Goal: Download file/media

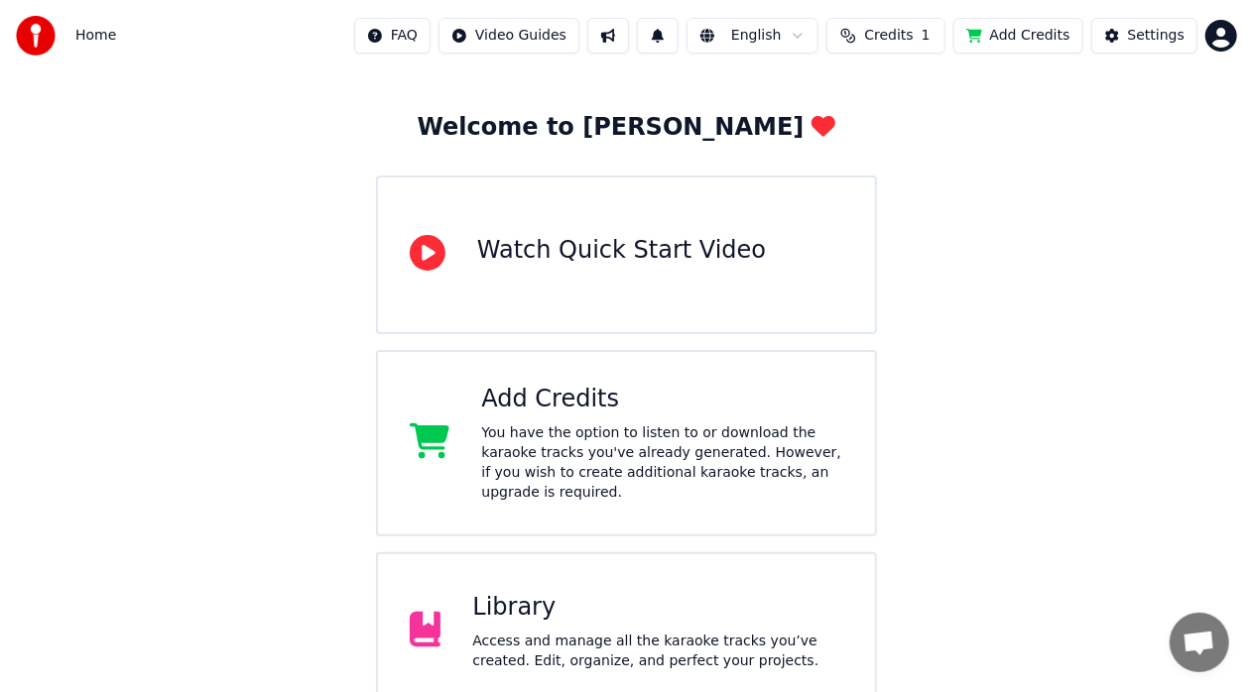
scroll to position [82, 0]
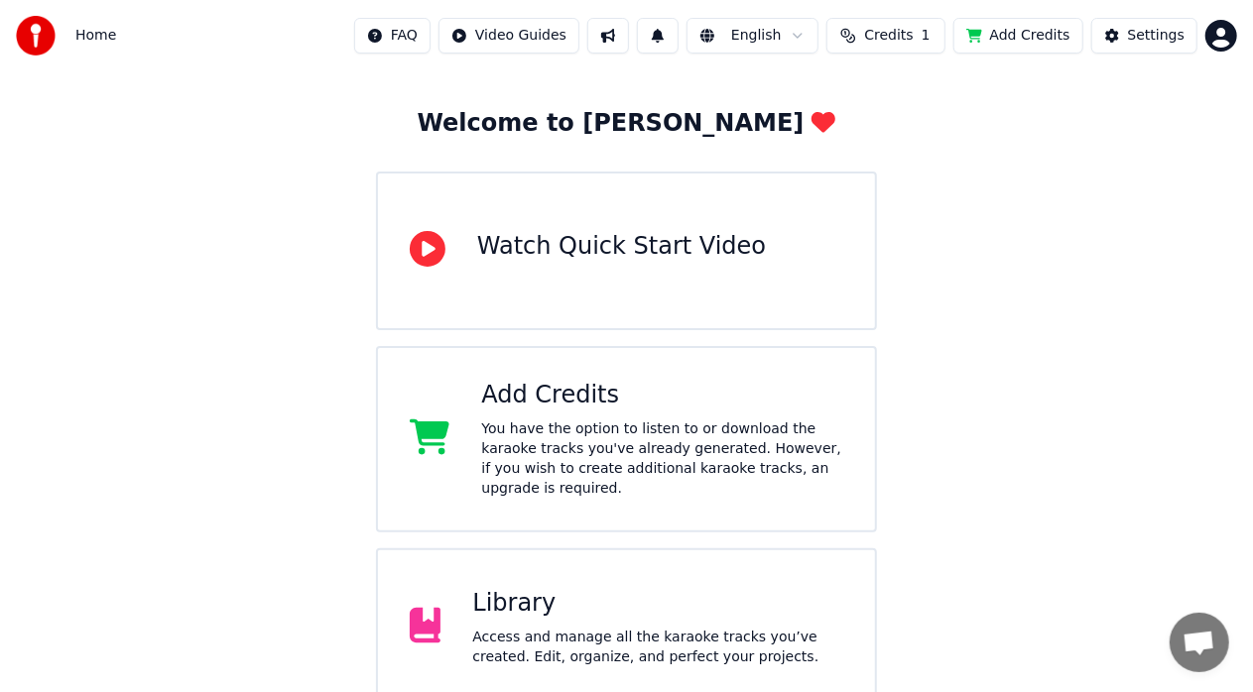
click at [631, 395] on div "Add Credits" at bounding box center [662, 396] width 362 height 32
click at [704, 606] on div "Library Access and manage all the karaoke tracks you’ve created. Edit, organize…" at bounding box center [657, 627] width 371 height 79
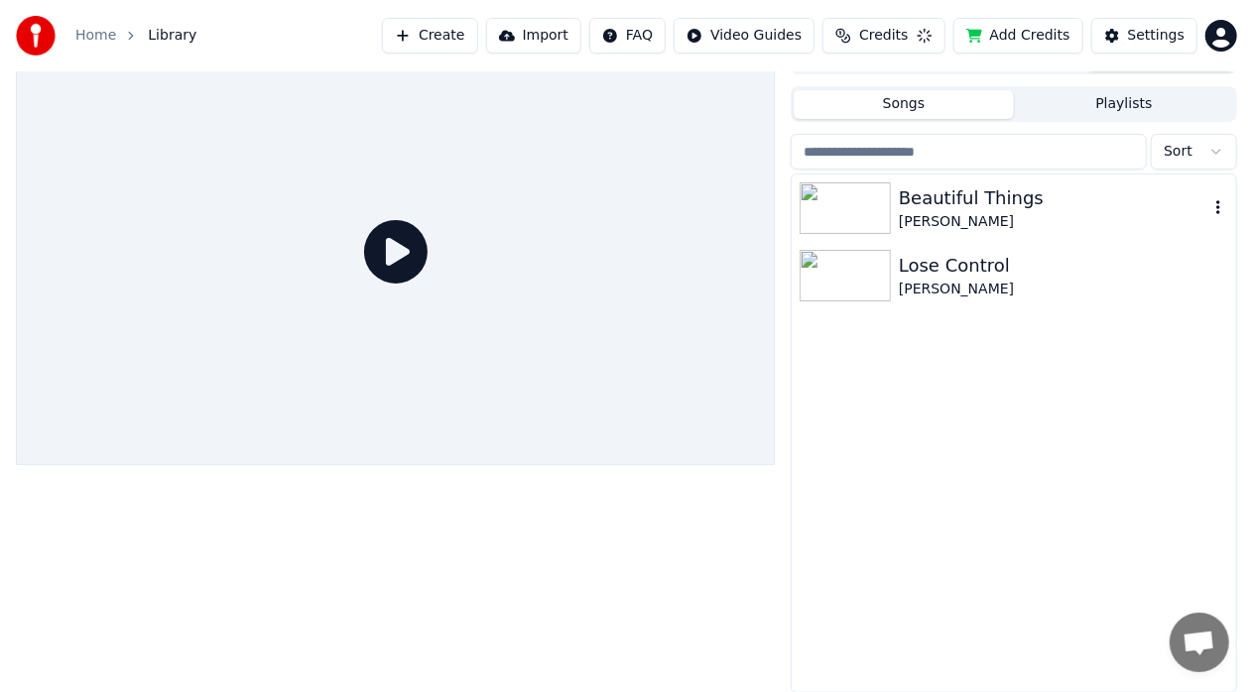
click at [945, 206] on div "Beautiful Things" at bounding box center [1054, 199] width 310 height 28
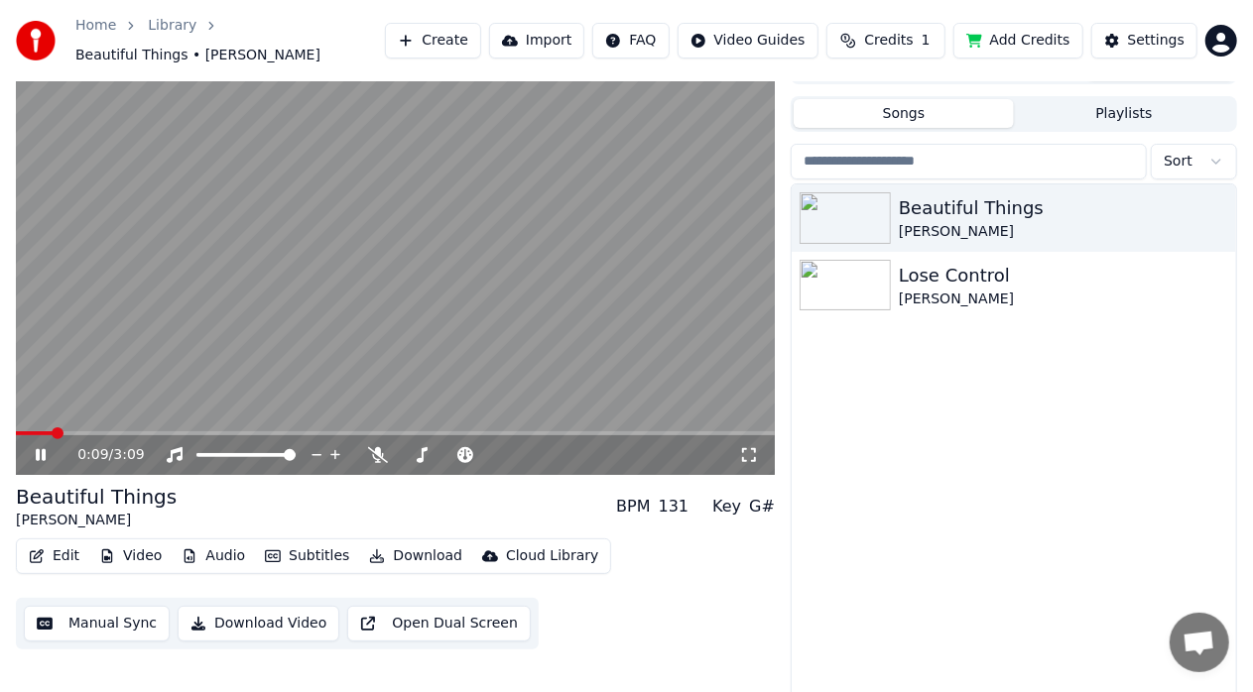
click at [27, 455] on div "0:09 / 3:09" at bounding box center [395, 456] width 759 height 40
click at [38, 449] on icon at bounding box center [41, 455] width 10 height 12
click at [34, 447] on icon at bounding box center [55, 455] width 46 height 16
click at [33, 447] on icon at bounding box center [55, 455] width 46 height 16
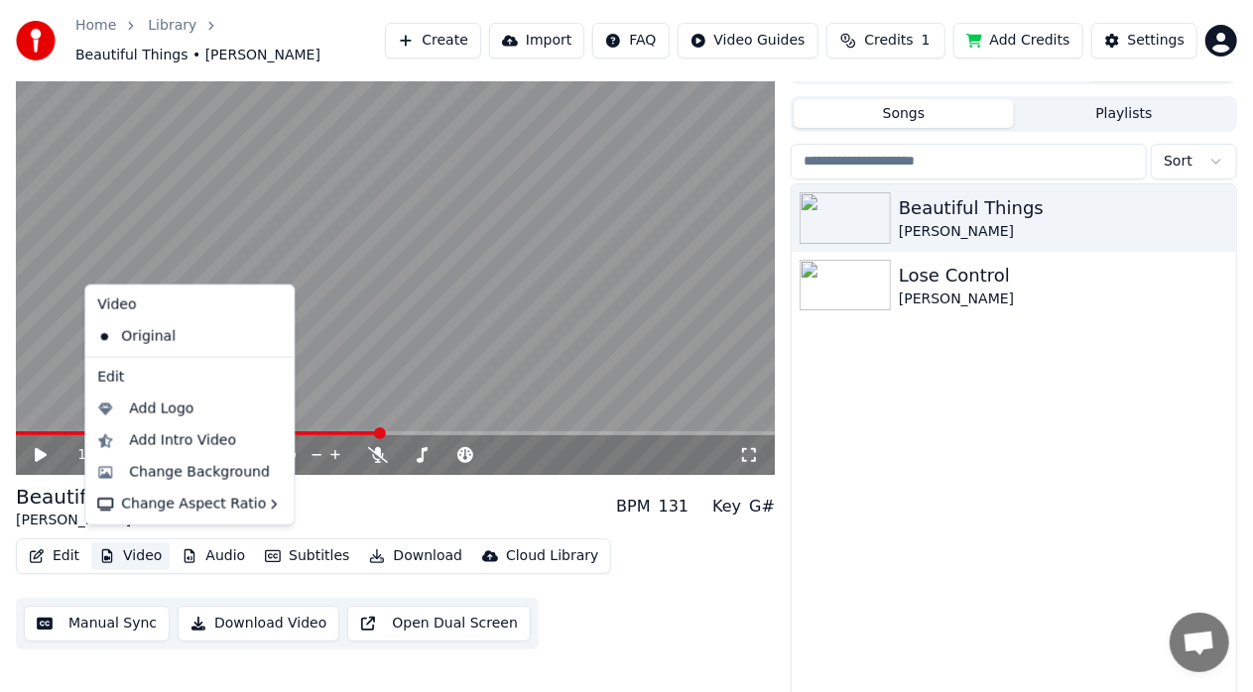
click at [113, 552] on button "Video" at bounding box center [130, 557] width 78 height 28
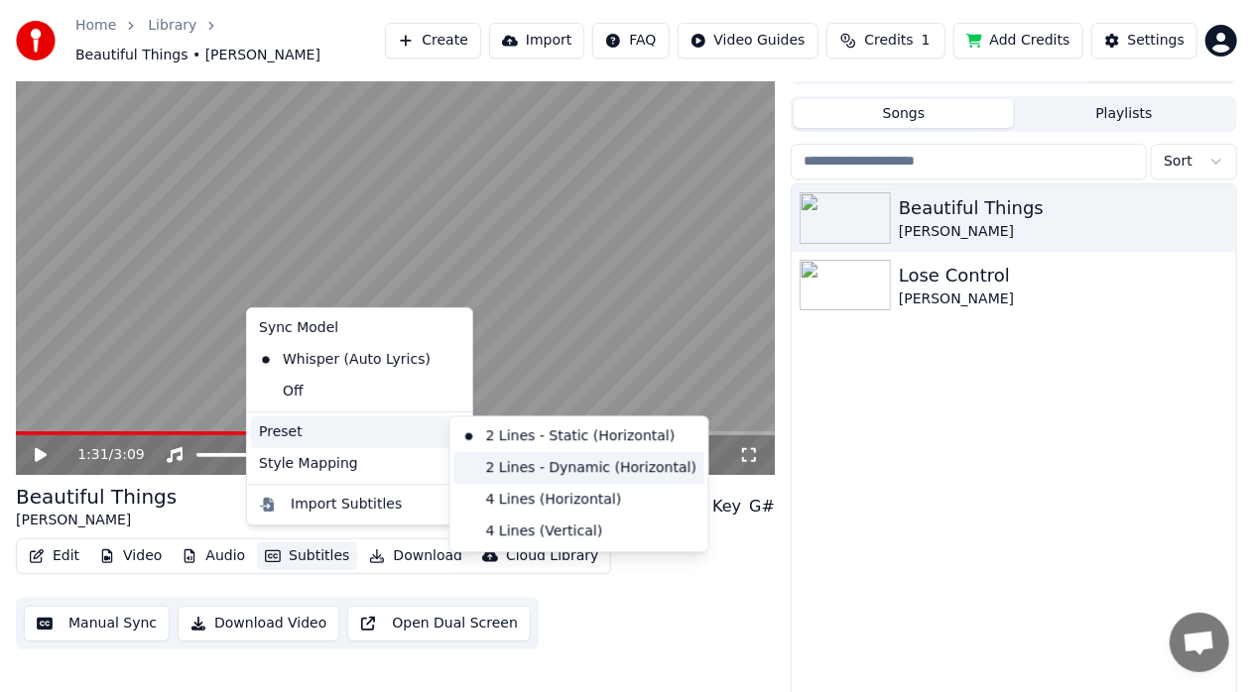
click at [529, 467] on div "2 Lines - Dynamic (Horizontal)" at bounding box center [579, 468] width 250 height 32
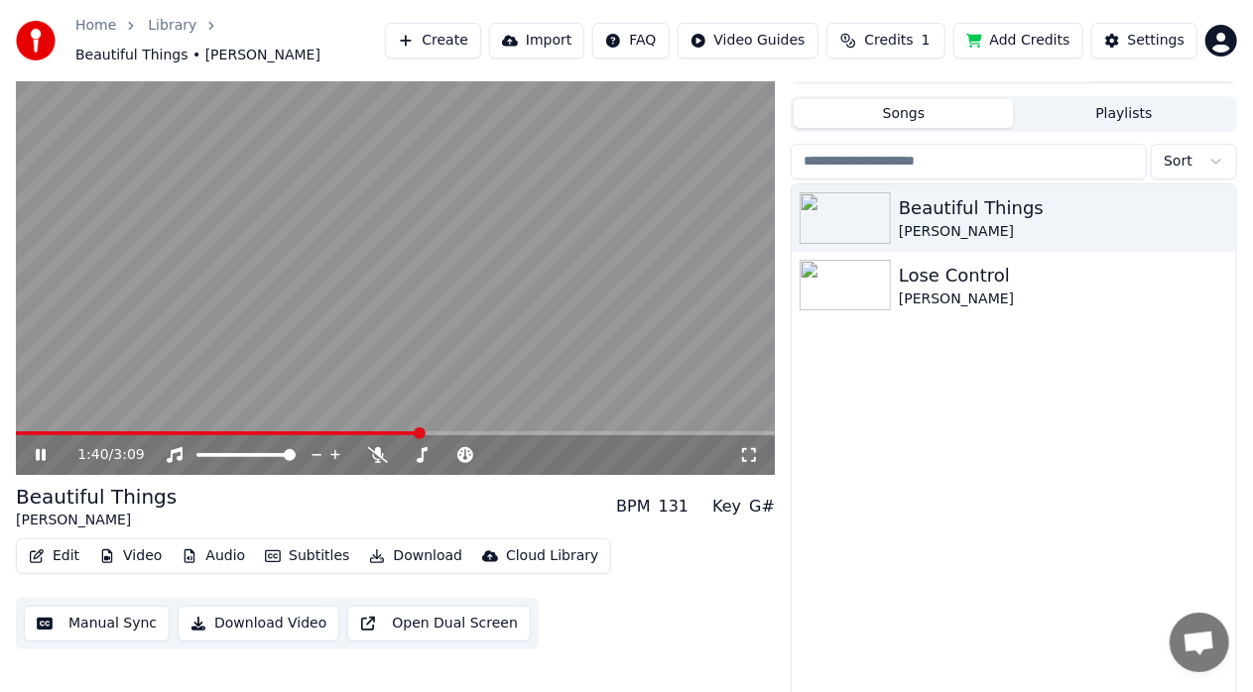
click at [47, 447] on icon at bounding box center [55, 455] width 46 height 16
click at [252, 629] on button "Download Video" at bounding box center [259, 624] width 162 height 36
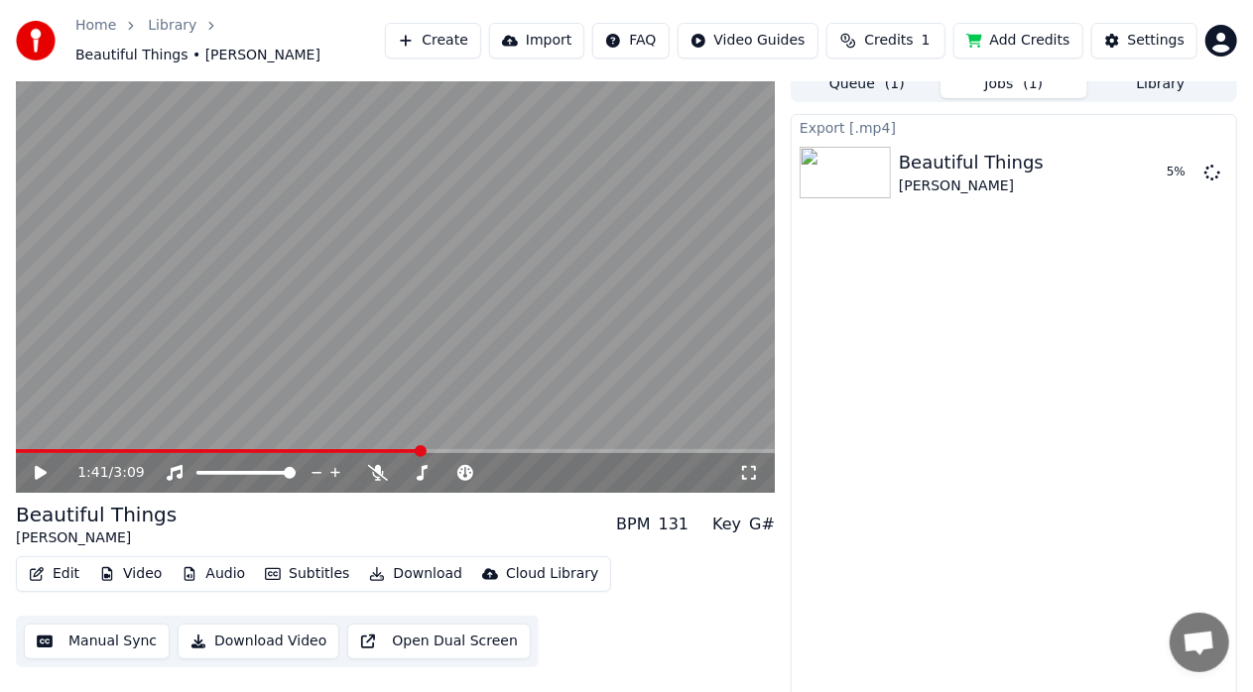
click at [794, 243] on div "Export [.mp4] Beautiful Things [PERSON_NAME] 5 %" at bounding box center [1014, 408] width 446 height 588
click at [567, 690] on div "1:41 / 3:09 Beautiful Things [PERSON_NAME] BPM 131 Key G# Edit Video Audio Subt…" at bounding box center [395, 384] width 759 height 636
